Goal: Information Seeking & Learning: Find specific fact

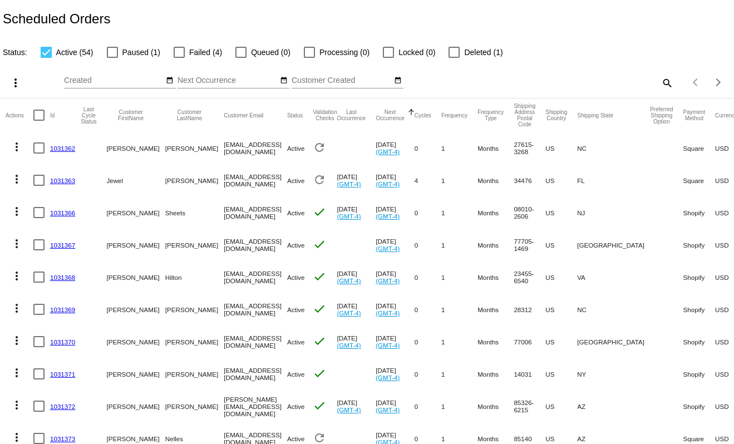
click at [191, 51] on span "Failed (4)" at bounding box center [205, 52] width 33 height 13
click at [179, 58] on input "Failed (4)" at bounding box center [179, 58] width 1 height 1
checkbox input "true"
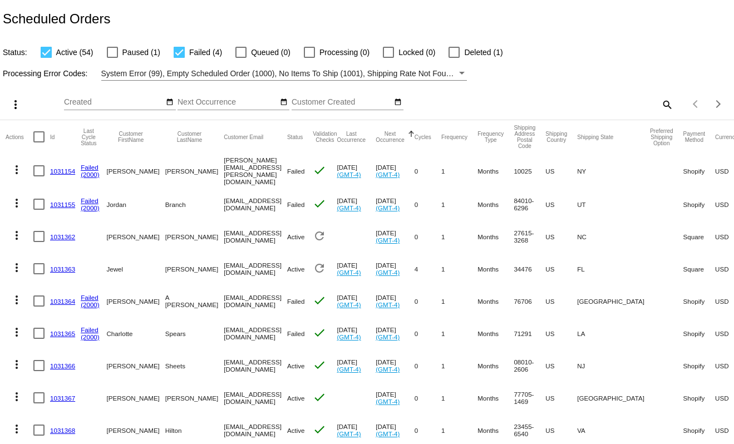
click at [67, 332] on link "1031365" at bounding box center [62, 333] width 25 height 7
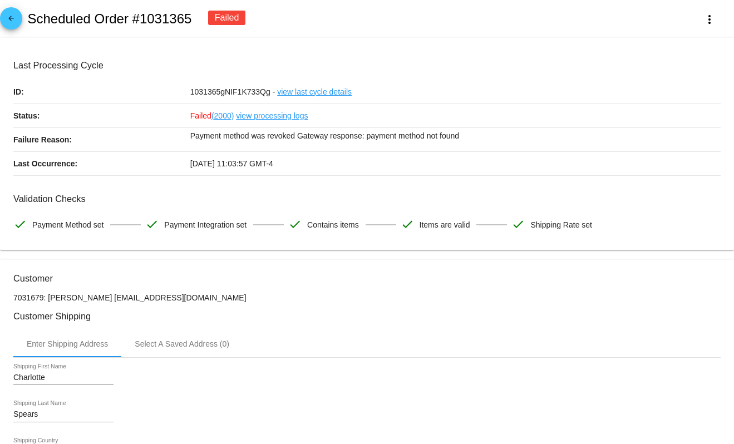
click at [150, 21] on h2 "Scheduled Order #1031365" at bounding box center [109, 19] width 164 height 16
copy h2 "1031365"
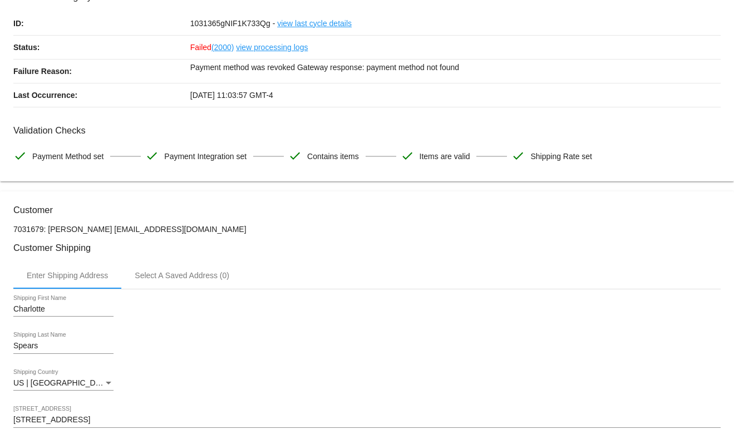
scroll to position [58, 0]
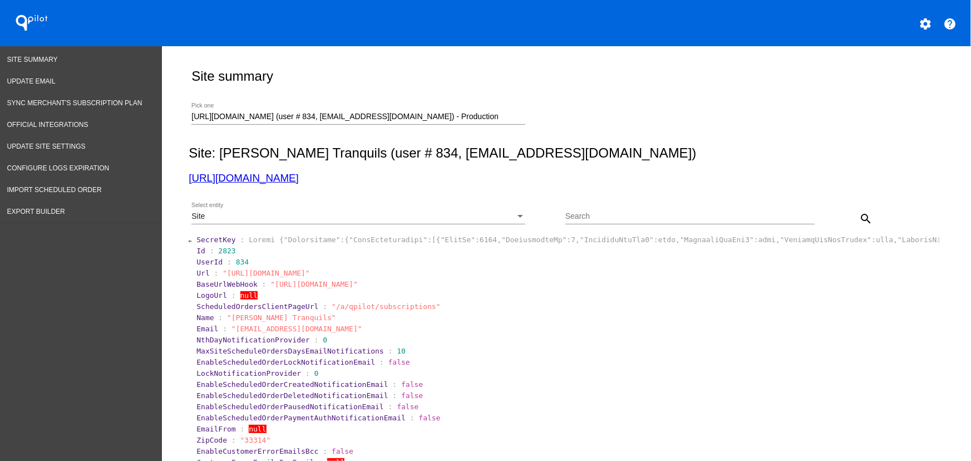
scroll to position [21, 0]
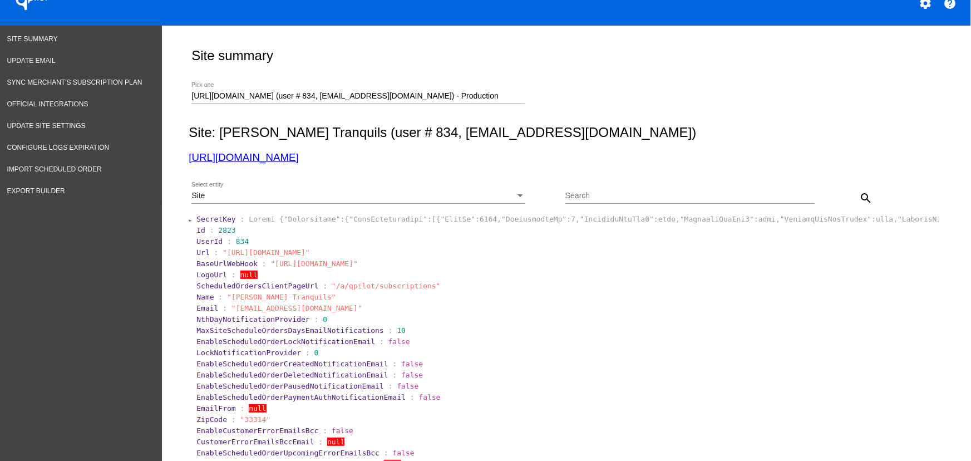
click at [233, 95] on input "[URL][DOMAIN_NAME] (user # 834, [EMAIL_ADDRESS][DOMAIN_NAME]) - Production" at bounding box center [358, 96] width 334 height 9
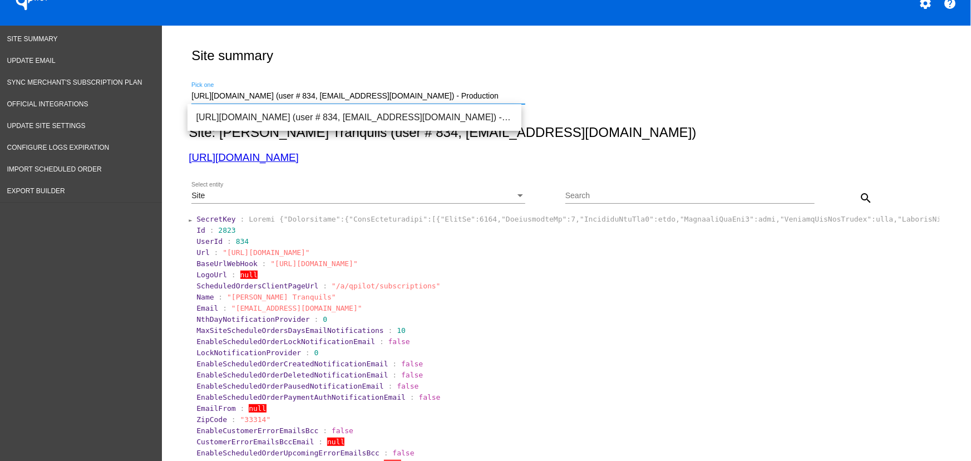
click at [233, 95] on input "[URL][DOMAIN_NAME] (user # 834, [EMAIL_ADDRESS][DOMAIN_NAME]) - Production" at bounding box center [358, 96] width 334 height 9
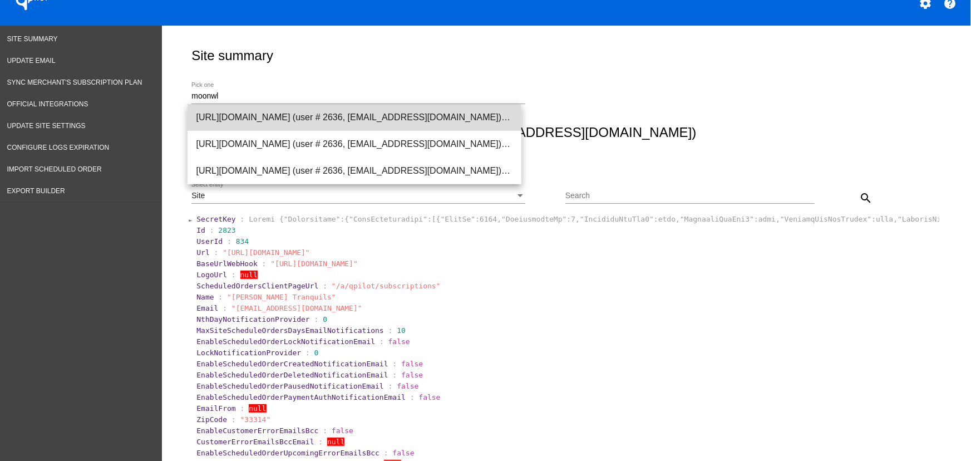
click at [279, 122] on span "[URL][DOMAIN_NAME] (user # 2636, [EMAIL_ADDRESS][DOMAIN_NAME]) - Production" at bounding box center [354, 117] width 316 height 27
type input "[URL][DOMAIN_NAME] (user # 2636, [EMAIL_ADDRESS][DOMAIN_NAME]) - Production"
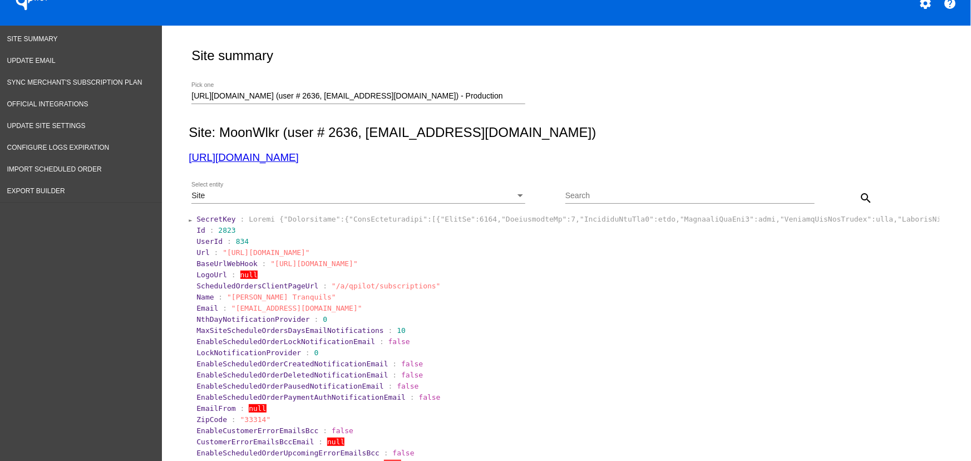
click at [624, 189] on div "Search" at bounding box center [689, 193] width 249 height 22
paste input "954759"
type input "954759"
click at [855, 188] on button "search" at bounding box center [866, 197] width 22 height 22
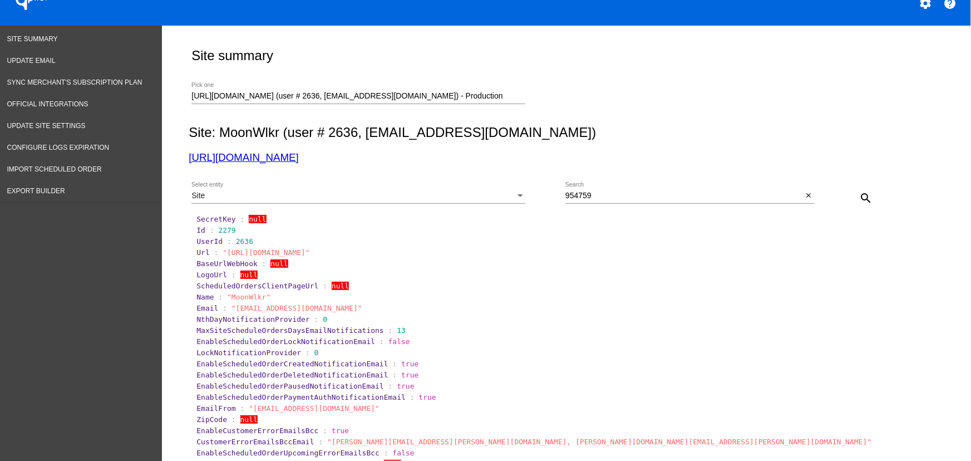
click at [221, 201] on div "Site Select entity" at bounding box center [358, 193] width 334 height 22
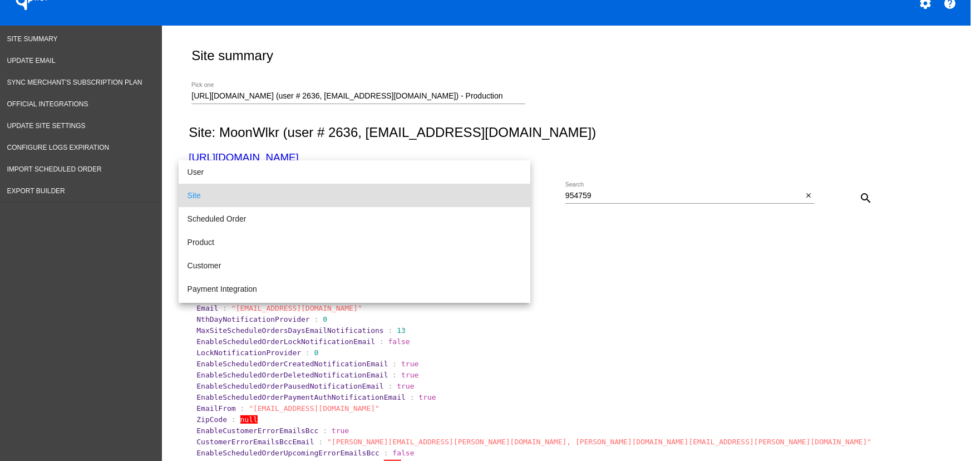
click at [230, 94] on div at bounding box center [485, 230] width 971 height 461
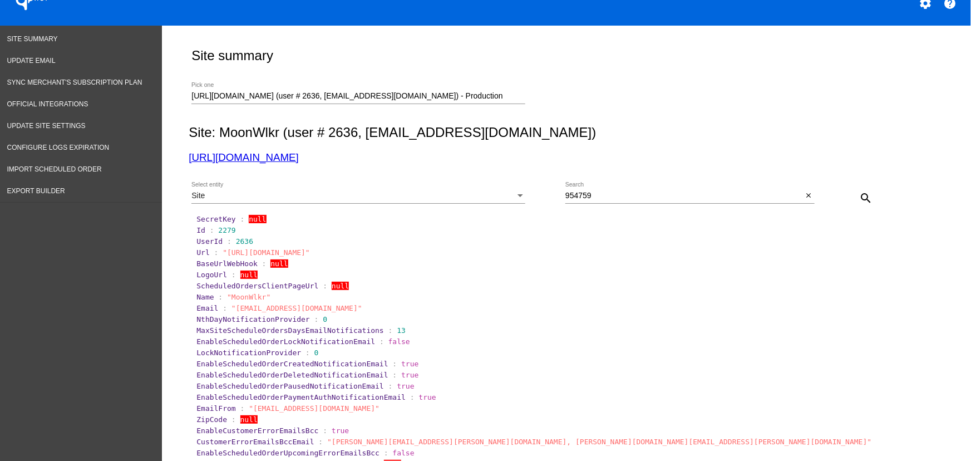
click at [234, 97] on input "https://moonwlkr.com (user # 2636, it@upexi.com) - Production" at bounding box center [358, 96] width 334 height 9
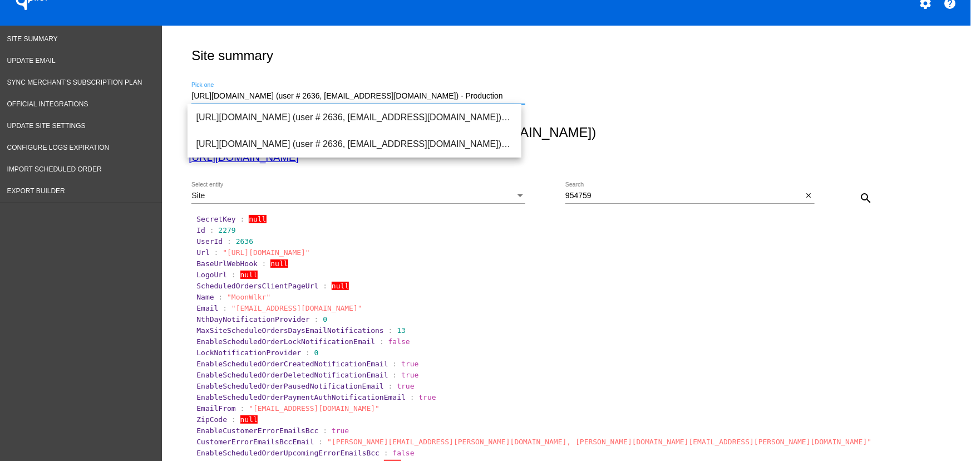
click at [234, 97] on input "https://moonwlkr.com (user # 2636, it@upexi.com) - Production" at bounding box center [358, 96] width 334 height 9
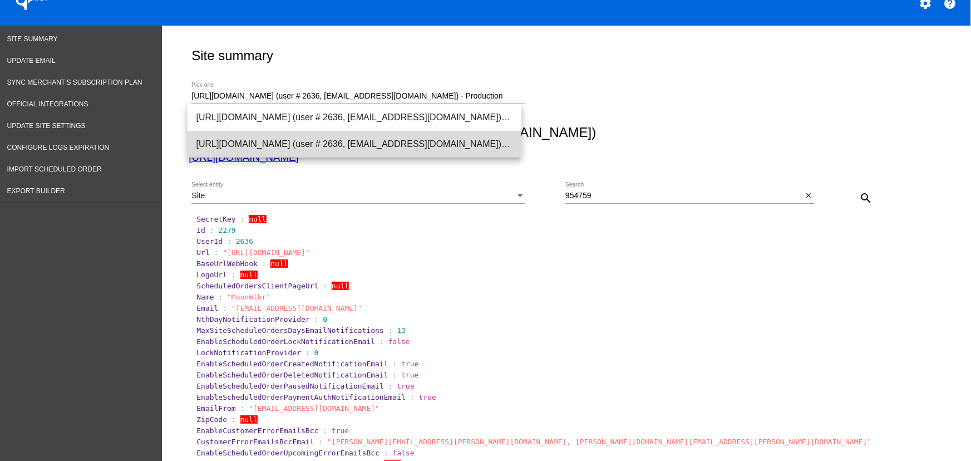
click at [265, 144] on span "https://moonwlkr.com (user # 2636, it@upexi.com) - Production" at bounding box center [354, 144] width 316 height 27
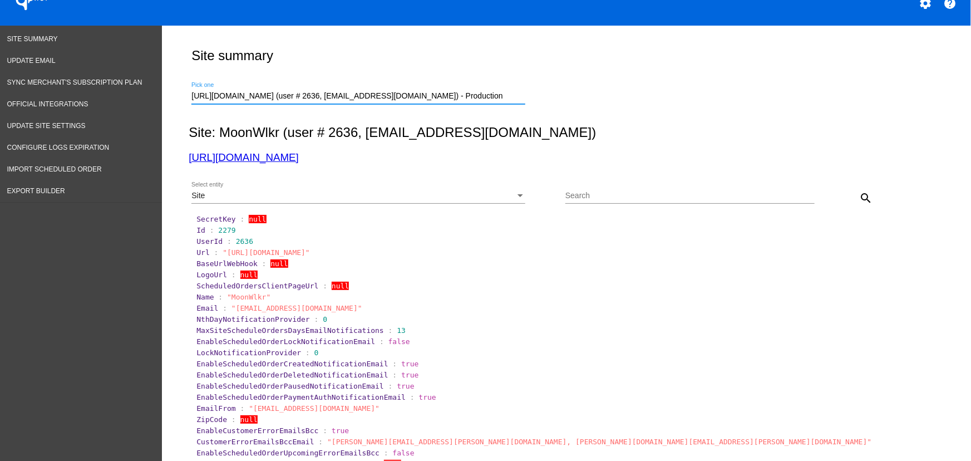
click at [692, 197] on input "Search" at bounding box center [689, 195] width 249 height 9
paste input "954759"
drag, startPoint x: 356, startPoint y: 193, endPoint x: 260, endPoint y: 229, distance: 102.0
click at [356, 193] on div "Site" at bounding box center [353, 195] width 324 height 9
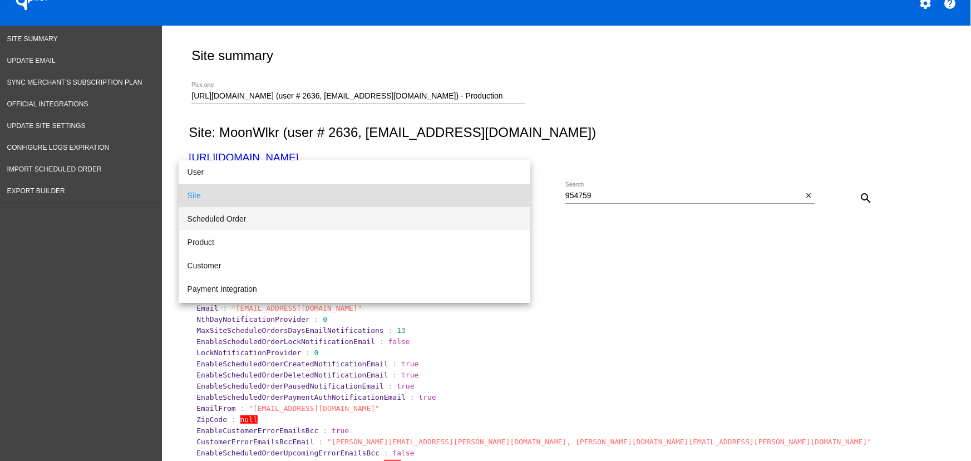
click at [240, 218] on span "Scheduled Order" at bounding box center [355, 218] width 334 height 23
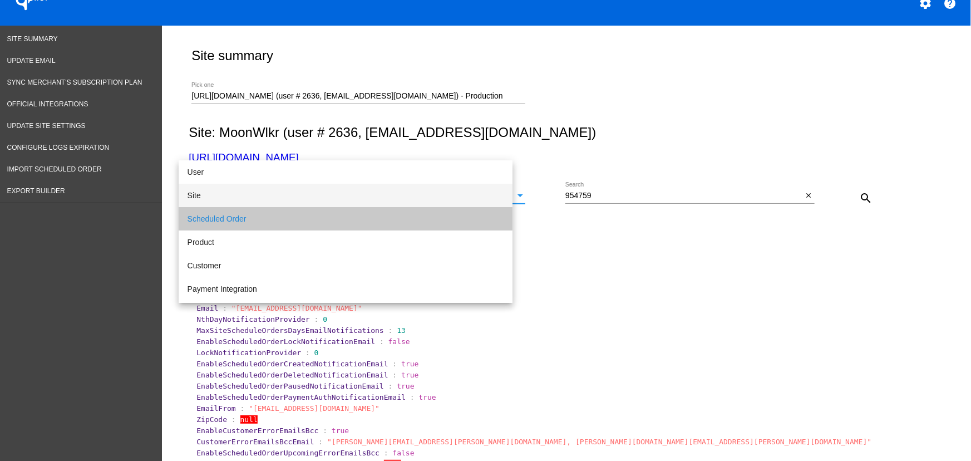
click at [633, 194] on input "954759" at bounding box center [684, 195] width 238 height 9
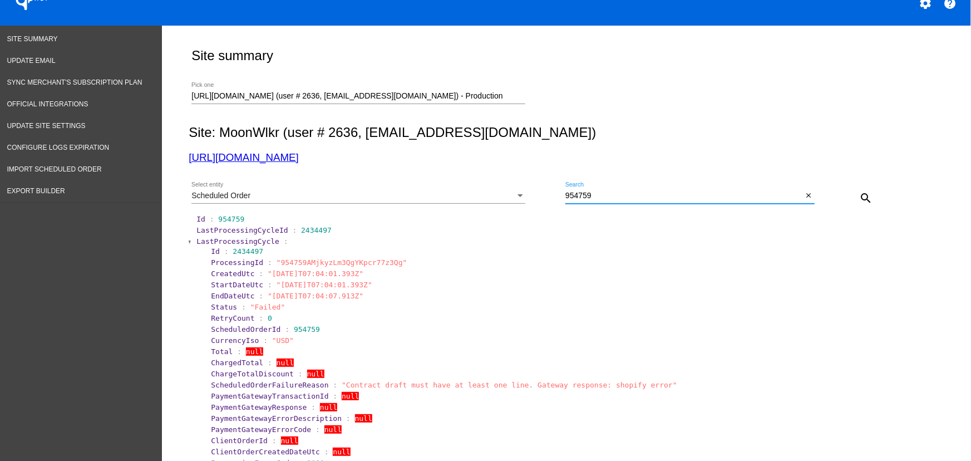
click at [208, 237] on span "LastProcessingCycle" at bounding box center [237, 241] width 83 height 8
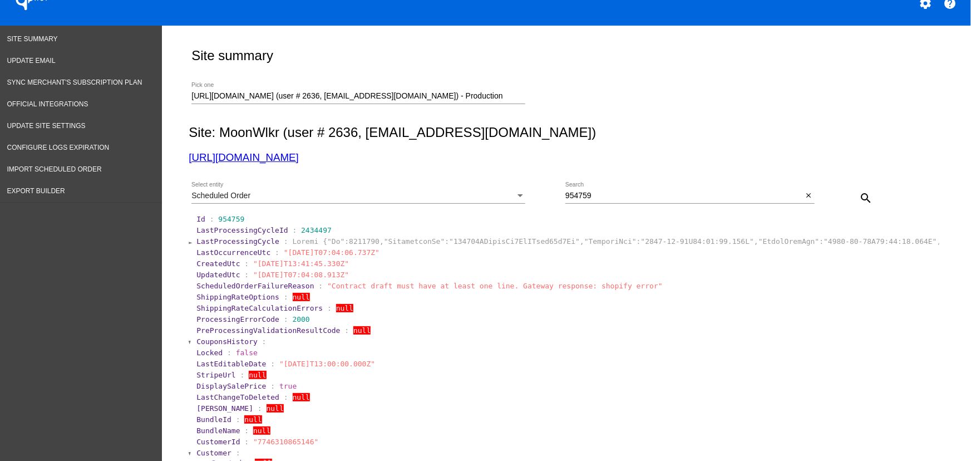
scroll to position [67, 0]
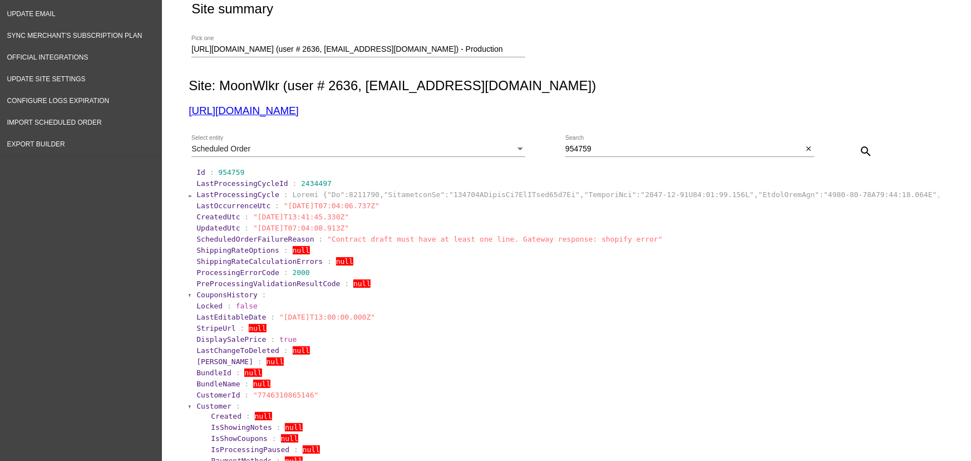
click at [215, 144] on span "Scheduled Order" at bounding box center [220, 148] width 59 height 9
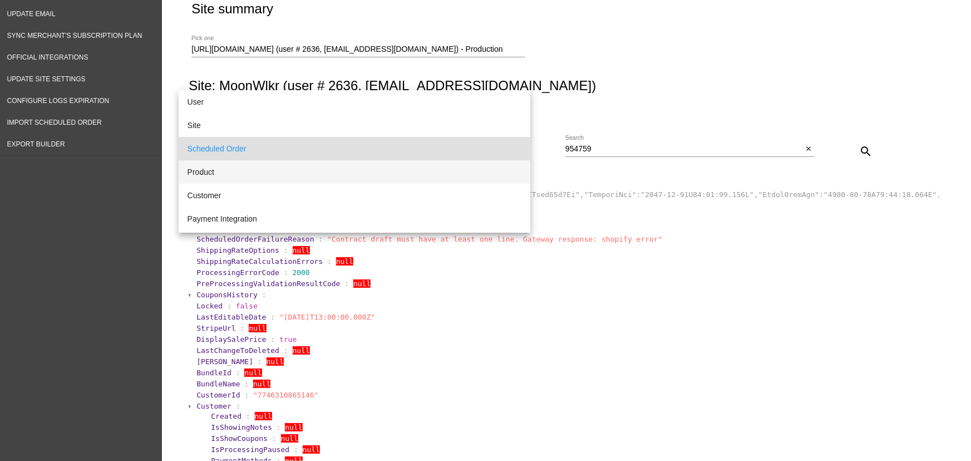
click at [213, 179] on span "Product" at bounding box center [355, 171] width 334 height 23
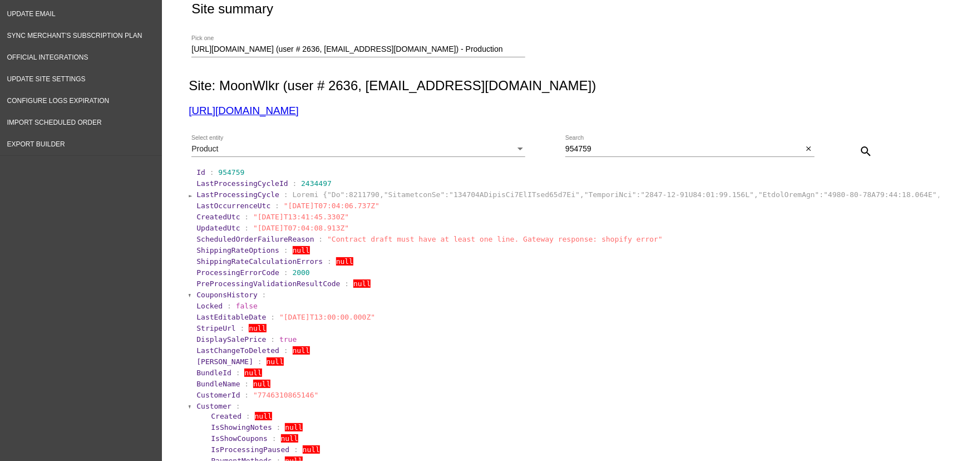
drag, startPoint x: 629, startPoint y: 157, endPoint x: 625, endPoint y: 152, distance: 6.3
click at [629, 157] on div "954759 Search close" at bounding box center [689, 151] width 249 height 32
click at [624, 151] on input "954759" at bounding box center [684, 149] width 238 height 9
paste input "46835799949562"
click at [860, 143] on button "search" at bounding box center [866, 151] width 22 height 22
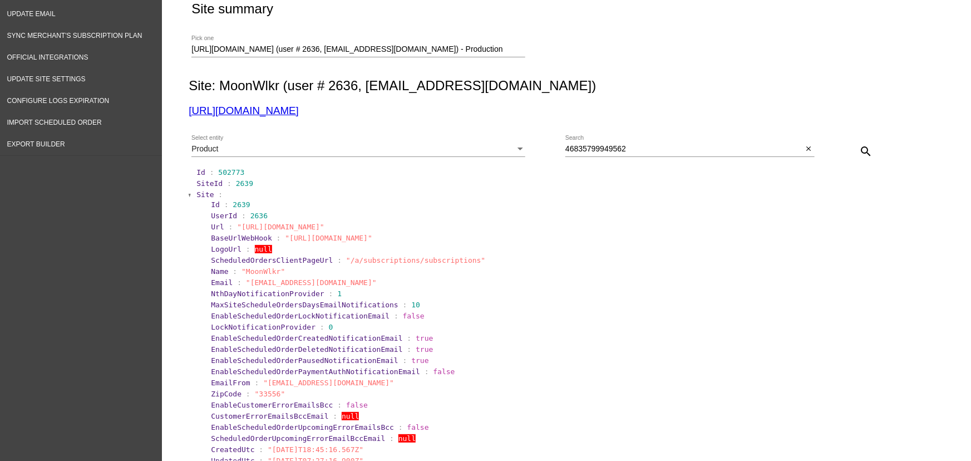
click at [196, 195] on span "Site" at bounding box center [204, 194] width 17 height 8
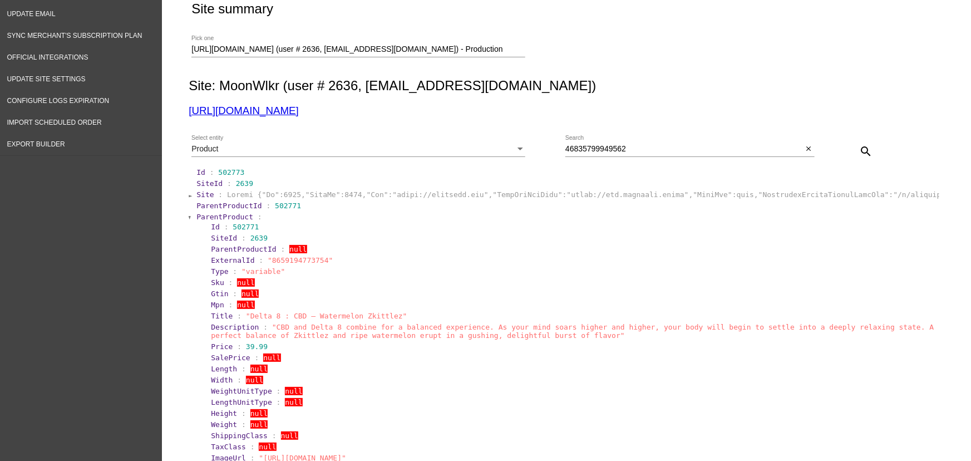
click at [211, 217] on span "ParentProduct" at bounding box center [224, 217] width 57 height 8
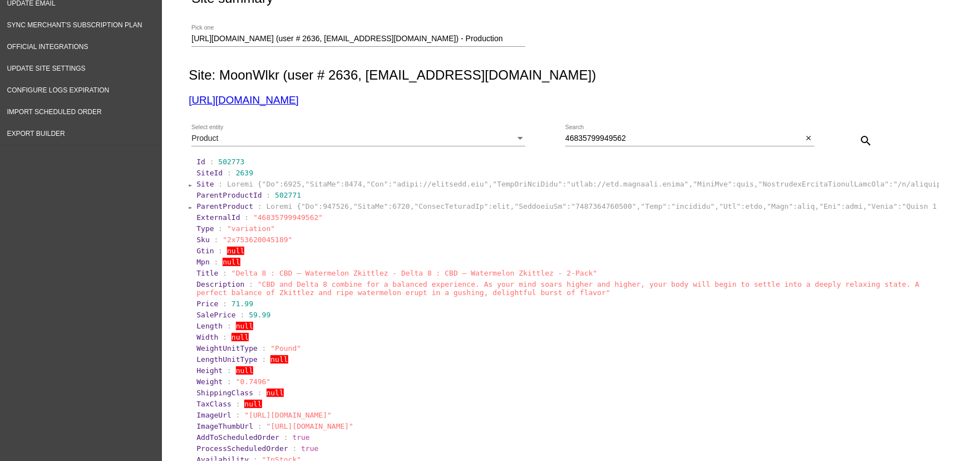
scroll to position [67, 0]
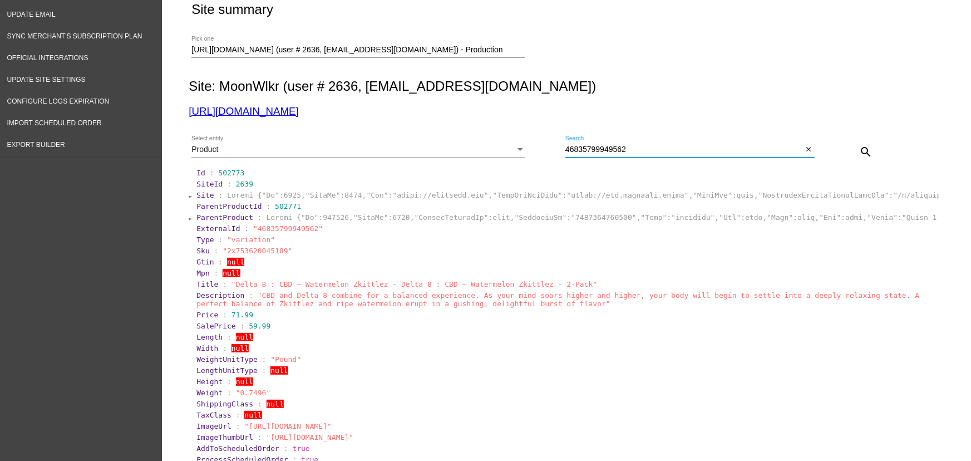
click at [596, 147] on input "46835799949562" at bounding box center [684, 149] width 238 height 9
paste input "7229818"
click at [867, 147] on mat-icon "search" at bounding box center [865, 151] width 13 height 13
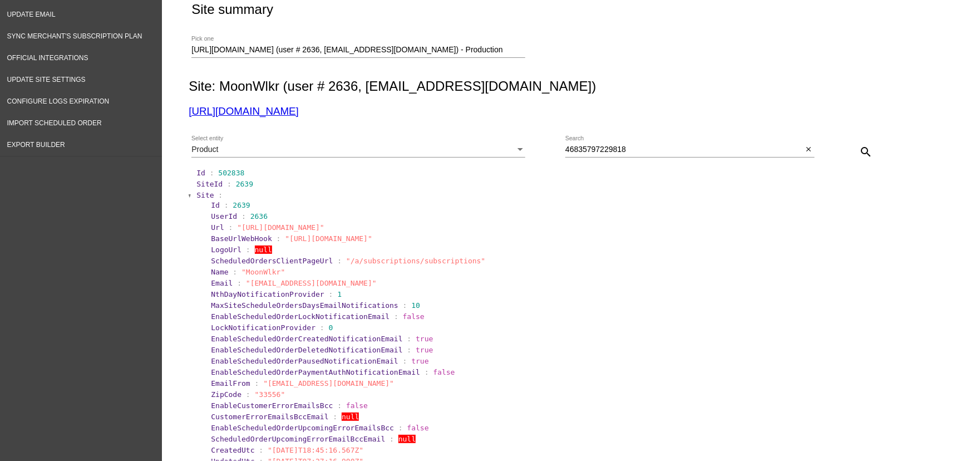
click at [198, 196] on span "Site" at bounding box center [204, 195] width 17 height 8
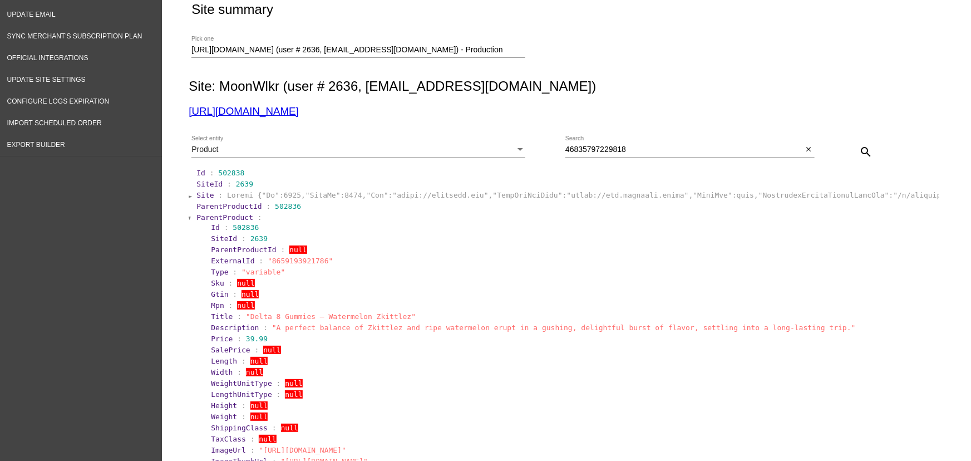
click at [213, 216] on span "ParentProduct" at bounding box center [224, 217] width 57 height 8
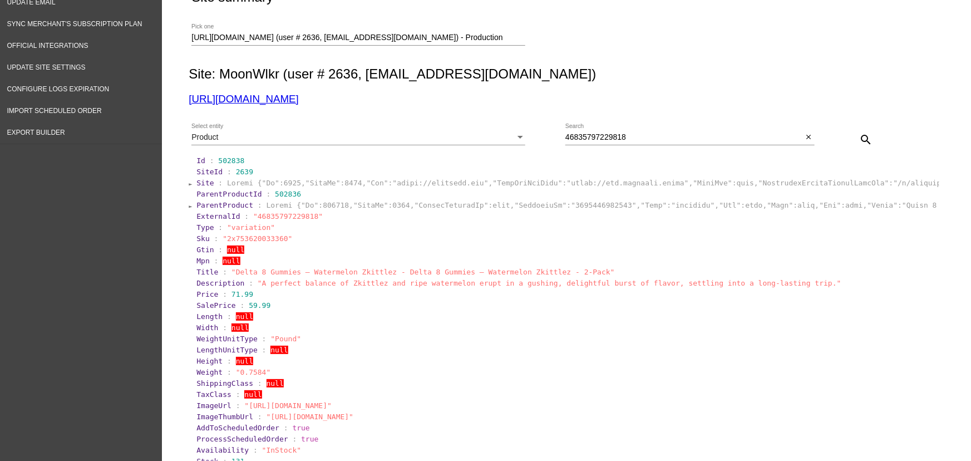
scroll to position [80, 0]
click at [657, 140] on input "46835797229818" at bounding box center [684, 136] width 238 height 9
paste input "9949562"
type input "46835799949562"
click at [863, 137] on mat-icon "search" at bounding box center [865, 138] width 13 height 13
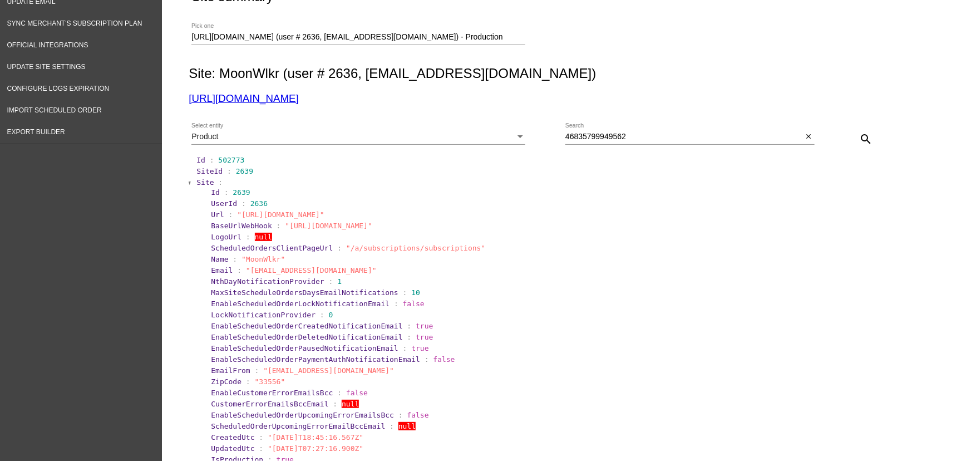
click at [197, 178] on span "Site" at bounding box center [204, 182] width 17 height 8
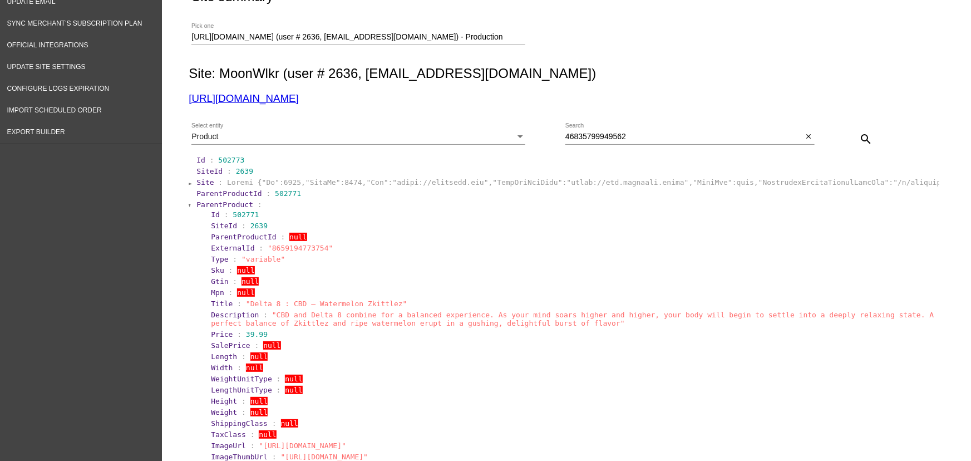
click at [205, 205] on span "ParentProduct" at bounding box center [224, 204] width 57 height 8
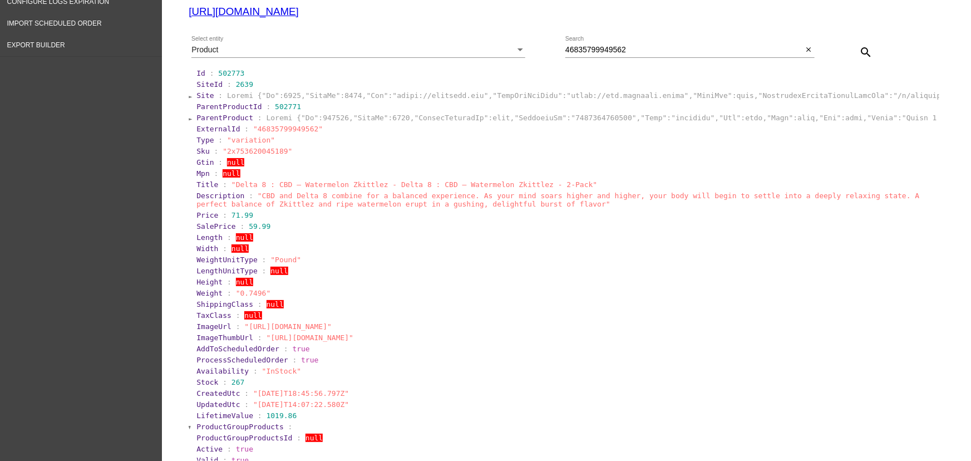
scroll to position [166, 0]
click at [406, 288] on section "Height : null" at bounding box center [566, 282] width 743 height 11
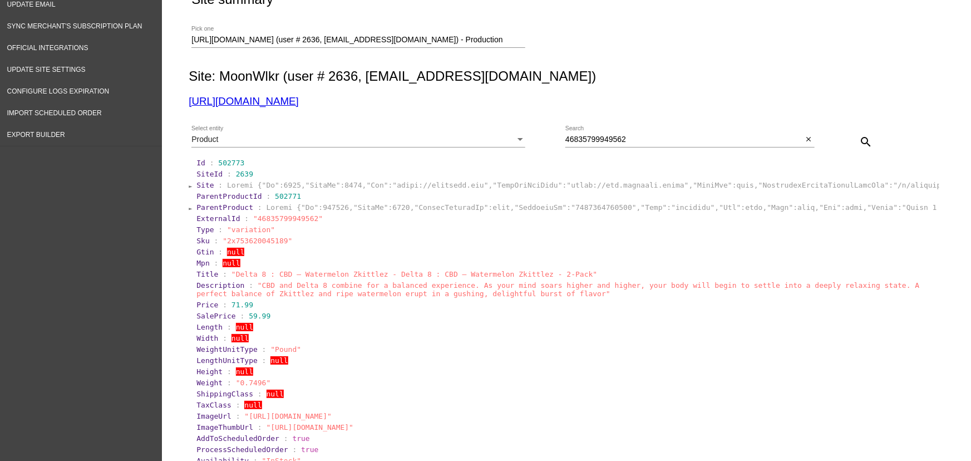
scroll to position [77, 0]
drag, startPoint x: 226, startPoint y: 277, endPoint x: 407, endPoint y: 277, distance: 180.3
click at [407, 277] on span ""Delta 8 : CBD — Watermelon Zkittlez - Delta 8 : CBD — Watermelon Zkittlez - 2-…" at bounding box center [414, 273] width 366 height 8
copy span "Delta 8 : CBD — Watermelon Zkittlez - Delta 8"
click at [352, 256] on section "Gtin : null" at bounding box center [566, 251] width 743 height 11
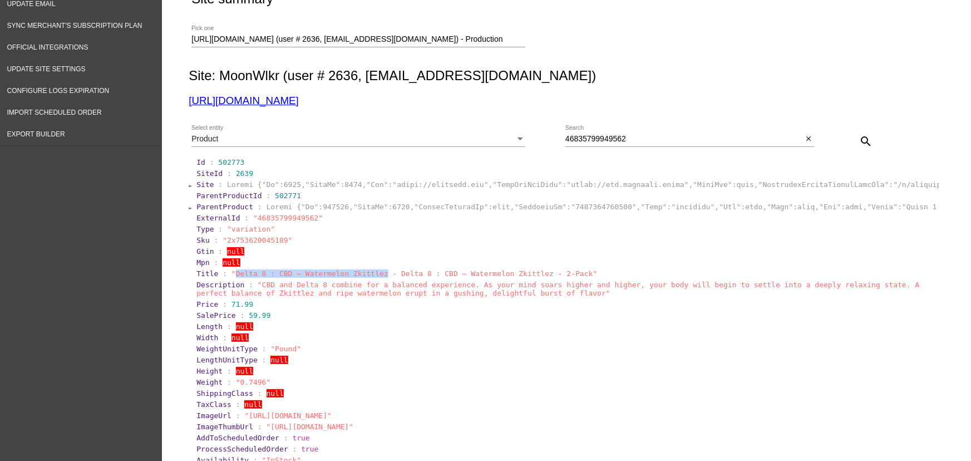
drag, startPoint x: 368, startPoint y: 275, endPoint x: 228, endPoint y: 275, distance: 139.7
click at [231, 275] on span ""Delta 8 : CBD — Watermelon Zkittlez - Delta 8 : CBD — Watermelon Zkittlez - 2-…" at bounding box center [414, 273] width 366 height 8
copy span "Delta 8 : CBD — Watermelon Zkittlez"
